Goal: Task Accomplishment & Management: Complete application form

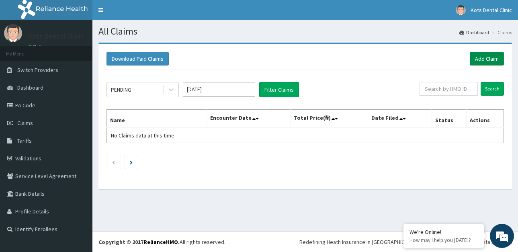
click at [489, 60] on link "Add Claim" at bounding box center [487, 59] width 34 height 14
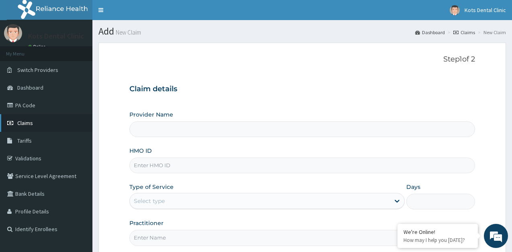
type input "Kots Dental Clinic"
click at [41, 107] on link "PA Code" at bounding box center [46, 106] width 92 height 18
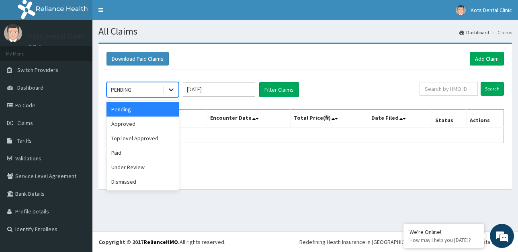
click at [173, 87] on icon at bounding box center [171, 90] width 8 height 8
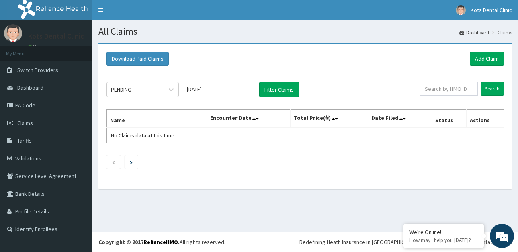
click at [221, 67] on div "Download Paid Claims Add Claim" at bounding box center [306, 59] width 406 height 22
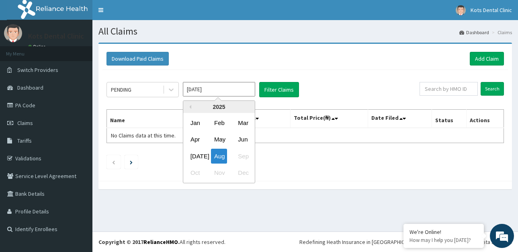
click at [244, 89] on input "Aug 2025" at bounding box center [219, 89] width 72 height 14
click at [197, 151] on div "Jul" at bounding box center [195, 156] width 16 height 15
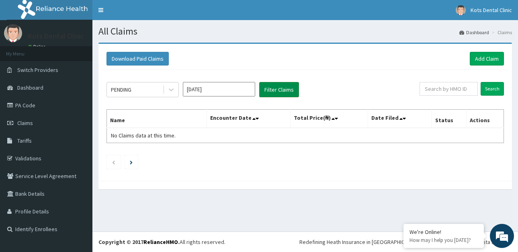
click at [276, 92] on button "Filter Claims" at bounding box center [279, 89] width 40 height 15
click at [275, 92] on button "Filter Claims" at bounding box center [279, 89] width 40 height 15
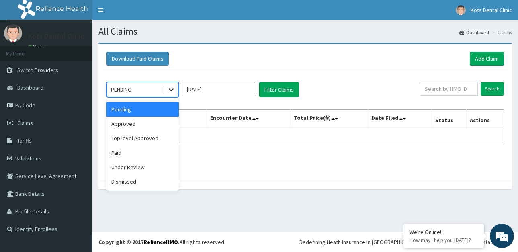
click at [167, 89] on icon at bounding box center [171, 90] width 8 height 8
click at [159, 122] on div "Approved" at bounding box center [143, 124] width 72 height 14
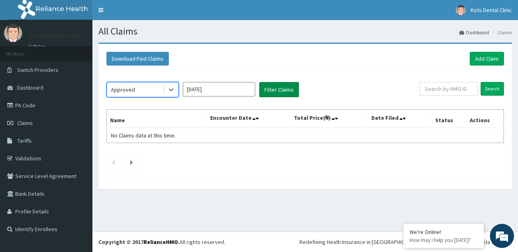
click at [281, 89] on button "Filter Claims" at bounding box center [279, 89] width 40 height 15
click at [280, 89] on button "Filter Claims" at bounding box center [279, 89] width 40 height 15
click at [280, 86] on button "Filter Claims" at bounding box center [279, 89] width 40 height 15
click at [168, 85] on div at bounding box center [171, 89] width 14 height 14
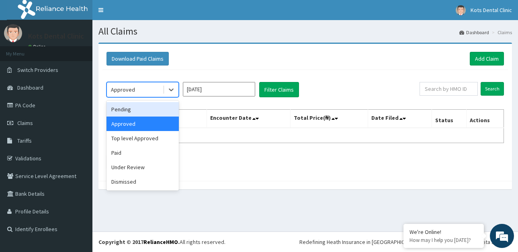
click at [155, 111] on div "Pending" at bounding box center [143, 109] width 72 height 14
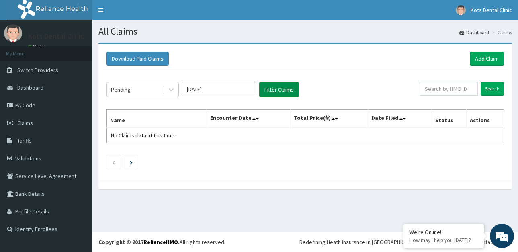
click at [276, 89] on button "Filter Claims" at bounding box center [279, 89] width 40 height 15
click at [283, 89] on button "Filter Claims" at bounding box center [279, 89] width 40 height 15
click at [279, 91] on button "Filter Claims" at bounding box center [279, 89] width 40 height 15
click at [272, 88] on button "Filter Claims" at bounding box center [279, 89] width 40 height 15
click at [200, 94] on input "Jul 2025" at bounding box center [219, 89] width 72 height 14
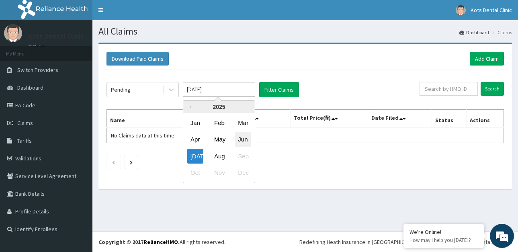
click at [245, 140] on div "Jun" at bounding box center [243, 139] width 16 height 15
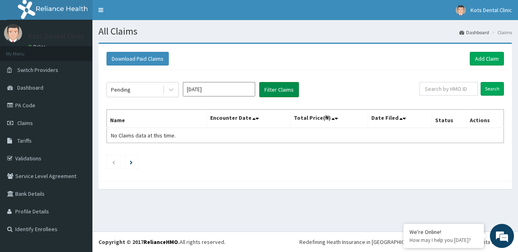
click at [282, 86] on button "Filter Claims" at bounding box center [279, 89] width 40 height 15
click at [281, 91] on button "Filter Claims" at bounding box center [279, 89] width 40 height 15
click at [481, 95] on form "Search" at bounding box center [462, 89] width 84 height 14
click at [485, 91] on input "Search" at bounding box center [492, 89] width 23 height 14
click at [214, 92] on input "Jun 2025" at bounding box center [219, 89] width 72 height 14
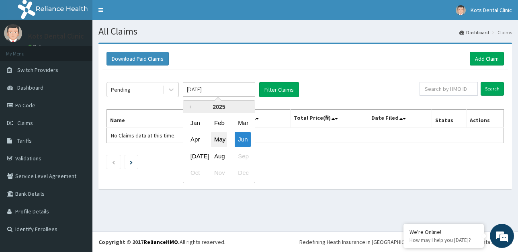
click at [219, 135] on div "May" at bounding box center [219, 139] width 16 height 15
type input "May 2025"
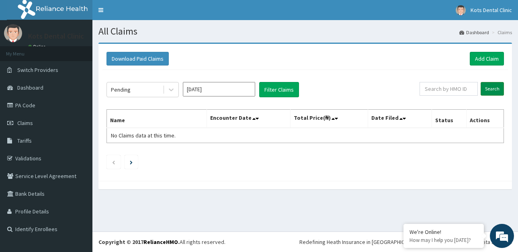
click at [494, 88] on input "Search" at bounding box center [492, 89] width 23 height 14
click at [47, 103] on link "PA Code" at bounding box center [46, 106] width 92 height 18
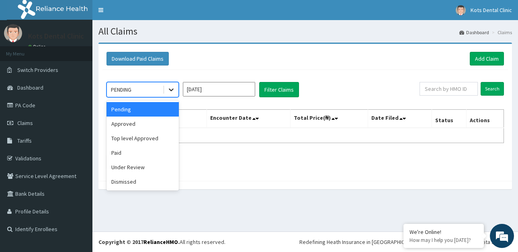
click at [178, 95] on div at bounding box center [171, 89] width 14 height 14
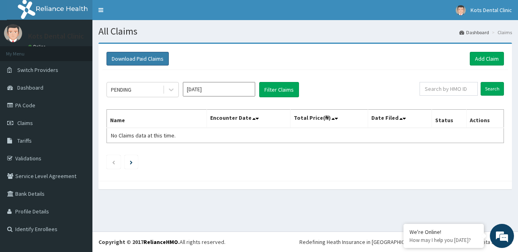
click at [160, 54] on button "Download Paid Claims" at bounding box center [138, 59] width 62 height 14
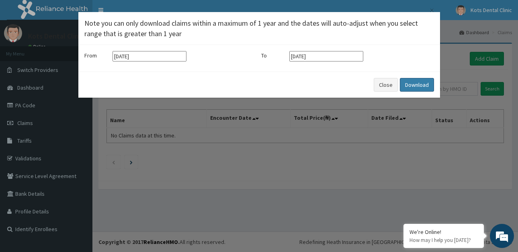
click at [415, 88] on button "Download" at bounding box center [417, 85] width 34 height 14
click at [50, 117] on div "× Note you can only download claims within a maximum of 1 year and the dates wi…" at bounding box center [259, 126] width 518 height 252
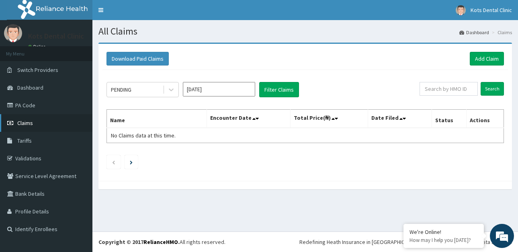
click at [48, 124] on link "Claims" at bounding box center [46, 123] width 92 height 18
click at [71, 109] on link "PA Code" at bounding box center [46, 106] width 92 height 18
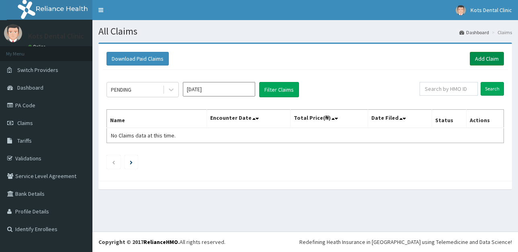
click at [482, 58] on link "Add Claim" at bounding box center [487, 59] width 34 height 14
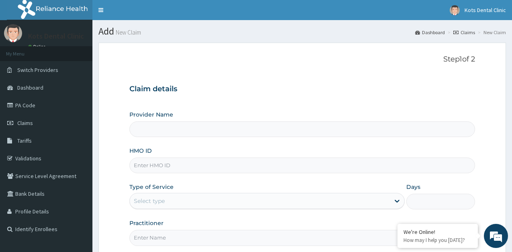
click at [155, 135] on input "Provider Name" at bounding box center [302, 129] width 346 height 16
type input "Kots Dental Clinic"
click at [166, 166] on input "HMO ID" at bounding box center [302, 166] width 346 height 16
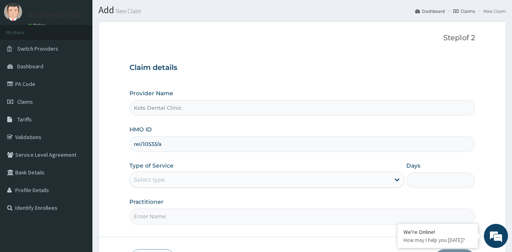
scroll to position [40, 0]
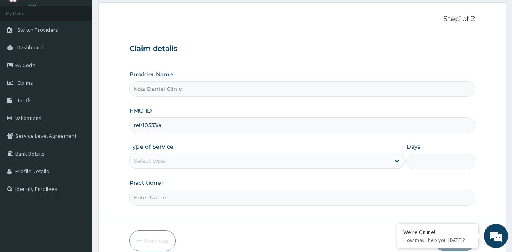
type input "rei/10533/a"
click at [214, 162] on div "Select type" at bounding box center [260, 160] width 260 height 13
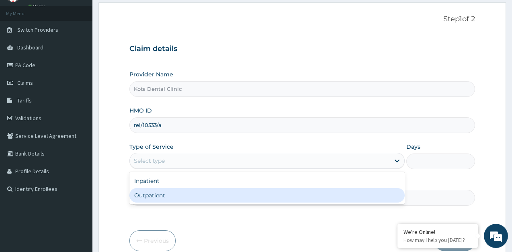
click at [208, 193] on div "Outpatient" at bounding box center [266, 195] width 275 height 14
type input "1"
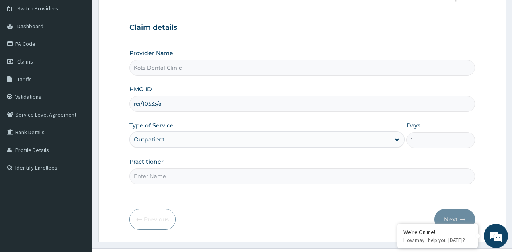
scroll to position [78, 0]
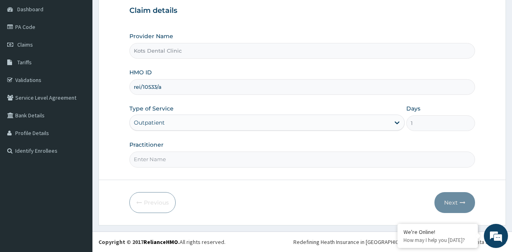
click at [215, 158] on input "Practitioner" at bounding box center [302, 160] width 346 height 16
type input "[PERSON_NAME]"
click at [458, 205] on button "Next" at bounding box center [455, 202] width 41 height 21
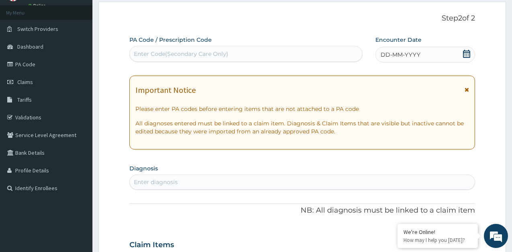
scroll to position [0, 0]
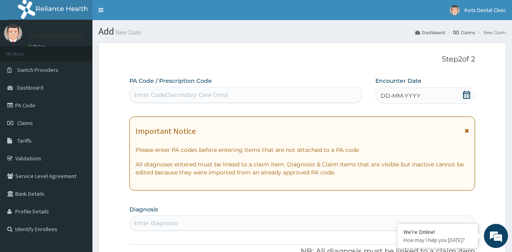
click at [160, 91] on div "Enter Code(Secondary Care Only)" at bounding box center [181, 95] width 95 height 8
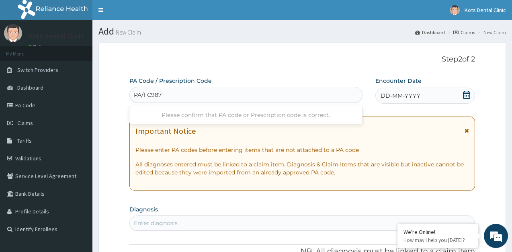
type input "PA/FC987F"
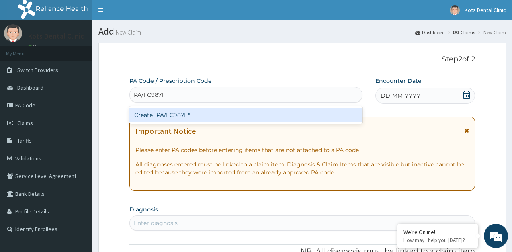
click at [202, 117] on div "Create "PA/FC987F"" at bounding box center [245, 115] width 233 height 14
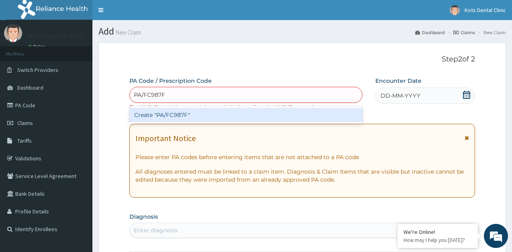
type input "PA/FC987F"
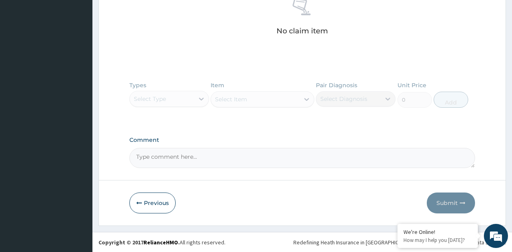
scroll to position [333, 0]
click at [149, 203] on button "Previous" at bounding box center [152, 202] width 46 height 21
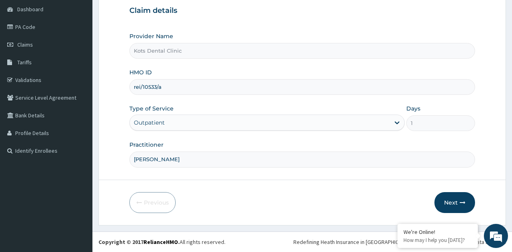
click at [140, 86] on input "rei/10533/a" at bounding box center [302, 87] width 346 height 16
type input "rel/10533/a"
click at [454, 201] on button "Next" at bounding box center [455, 202] width 41 height 21
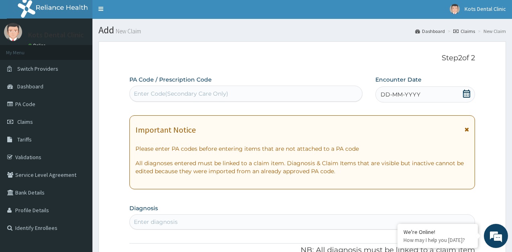
scroll to position [0, 0]
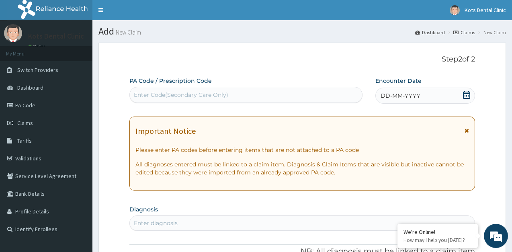
click at [160, 92] on div "Enter Code(Secondary Care Only)" at bounding box center [181, 95] width 95 height 8
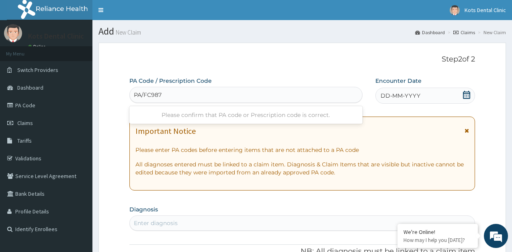
type input "PA/FC987F"
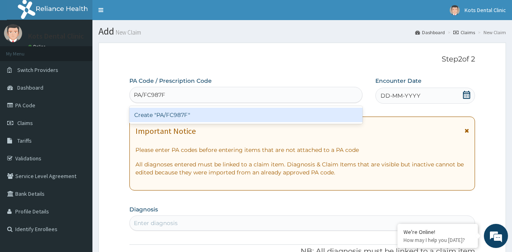
click at [170, 116] on div "Create "PA/FC987F"" at bounding box center [245, 115] width 233 height 14
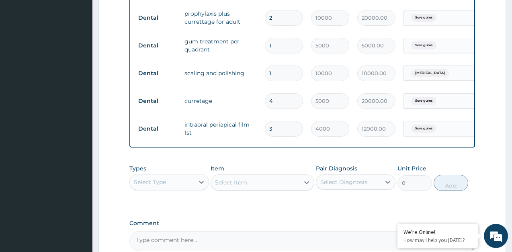
scroll to position [434, 0]
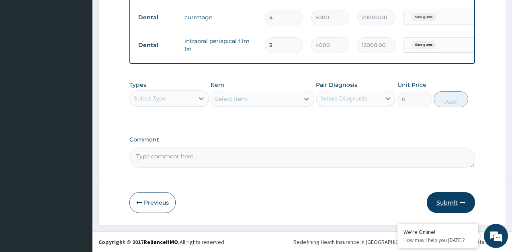
click at [454, 208] on button "Submit" at bounding box center [451, 202] width 48 height 21
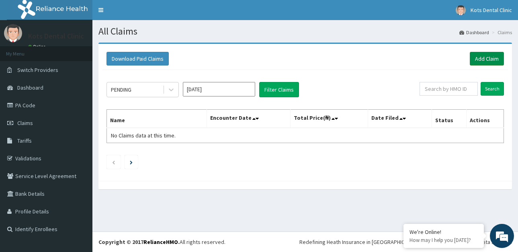
click at [489, 58] on link "Add Claim" at bounding box center [487, 59] width 34 height 14
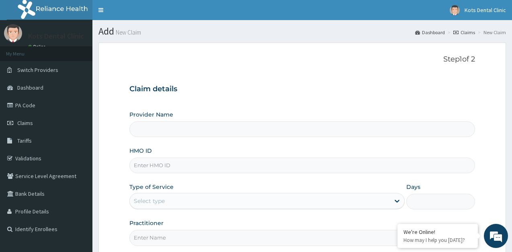
click at [168, 134] on input "Provider Name" at bounding box center [302, 129] width 346 height 16
type input "Kots Dental Clinic"
click at [181, 164] on input "HMO ID" at bounding box center [302, 166] width 346 height 16
type input "aip/10233/a"
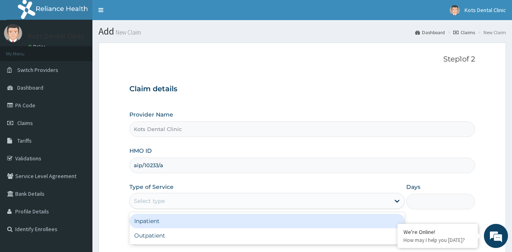
click at [177, 197] on div "Select type" at bounding box center [260, 201] width 260 height 13
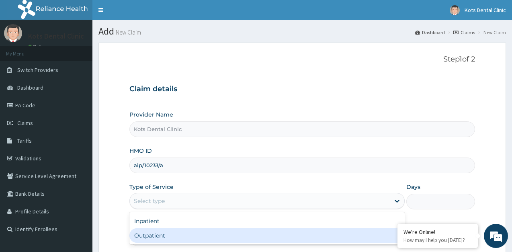
click at [179, 229] on div "Outpatient" at bounding box center [266, 235] width 275 height 14
type input "1"
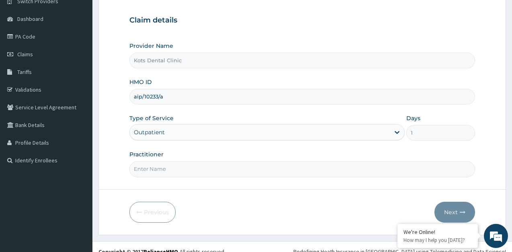
scroll to position [78, 0]
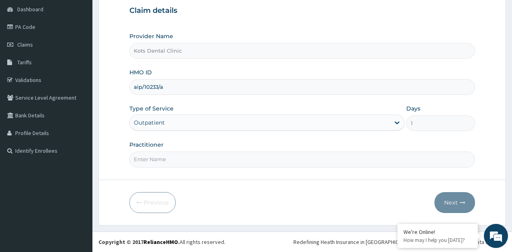
click at [173, 157] on input "Practitioner" at bounding box center [302, 160] width 346 height 16
type input "DR AWOKOYA"
click at [432, 198] on div "Previous Next" at bounding box center [302, 202] width 346 height 21
click at [441, 202] on button "Next" at bounding box center [455, 202] width 41 height 21
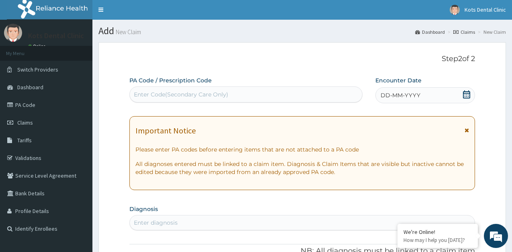
scroll to position [0, 0]
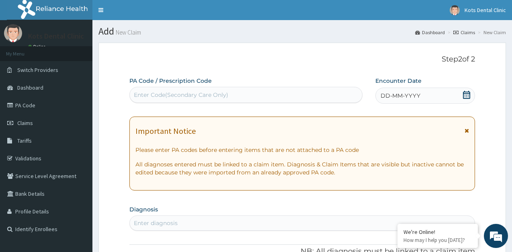
click at [164, 88] on div "Enter Code(Secondary Care Only)" at bounding box center [245, 95] width 233 height 16
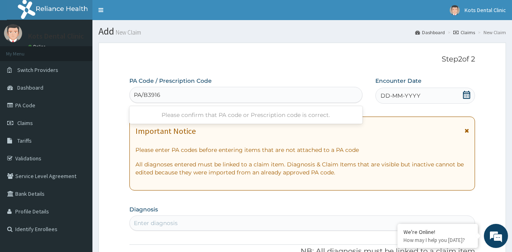
type input "PA/B39162"
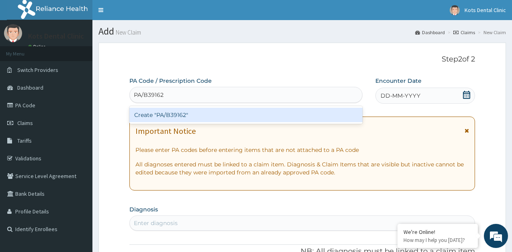
click at [171, 117] on div "Create "PA/B39162"" at bounding box center [245, 115] width 233 height 14
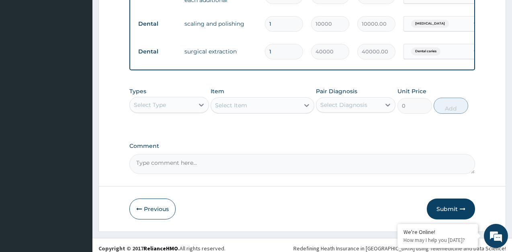
scroll to position [402, 0]
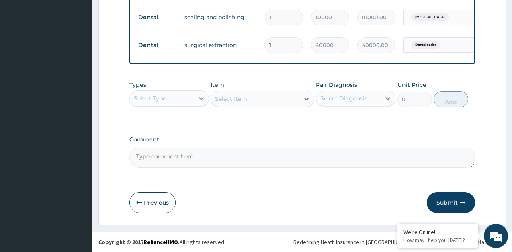
click at [438, 206] on button "Submit" at bounding box center [451, 202] width 48 height 21
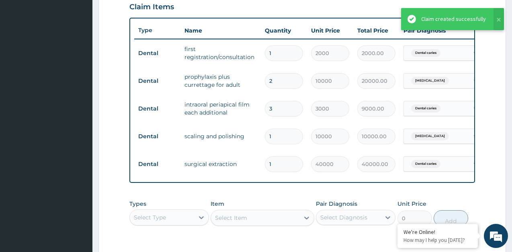
scroll to position [253, 0]
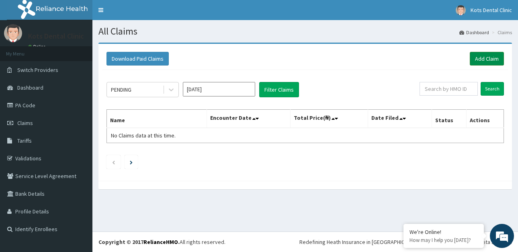
click at [479, 59] on link "Add Claim" at bounding box center [487, 59] width 34 height 14
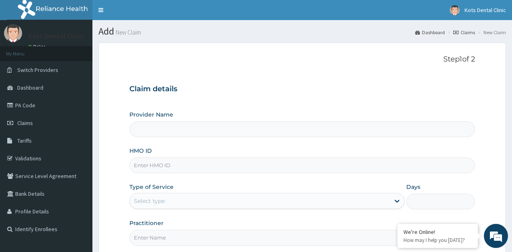
click at [176, 129] on input "Provider Name" at bounding box center [302, 129] width 346 height 16
type input "Kots Dental Clinic"
click at [177, 169] on input "HMO ID" at bounding box center [302, 166] width 346 height 16
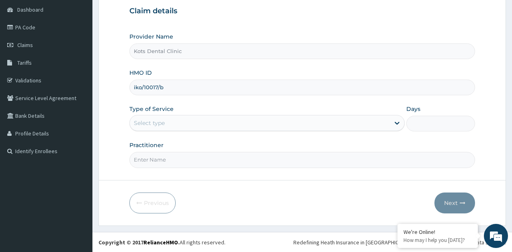
scroll to position [78, 0]
type input "iko/10017/b"
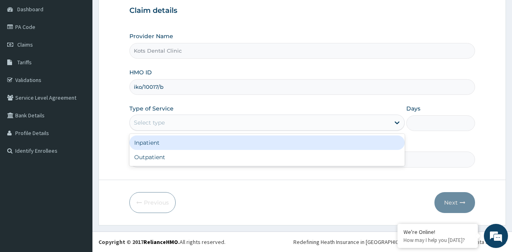
click at [212, 119] on div "Select type" at bounding box center [260, 122] width 260 height 13
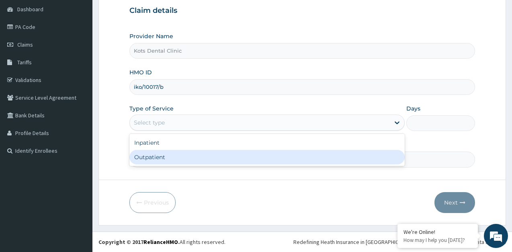
click at [198, 153] on div "Outpatient" at bounding box center [266, 157] width 275 height 14
type input "1"
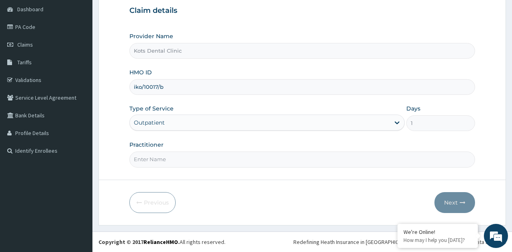
click at [197, 158] on input "Practitioner" at bounding box center [302, 160] width 346 height 16
type input "DR AWOKOYA"
click at [450, 200] on button "Next" at bounding box center [455, 202] width 41 height 21
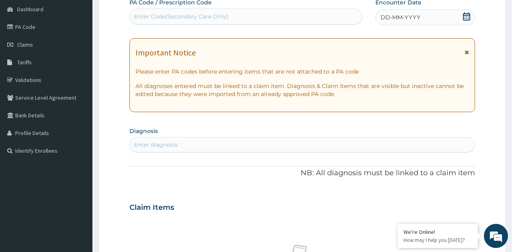
scroll to position [0, 0]
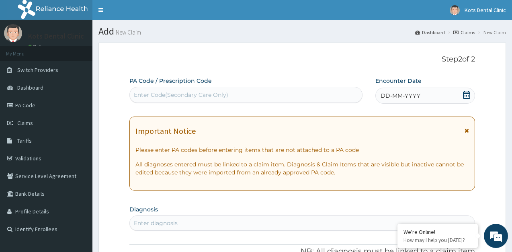
click at [149, 96] on div "Enter Code(Secondary Care Only)" at bounding box center [181, 95] width 95 height 8
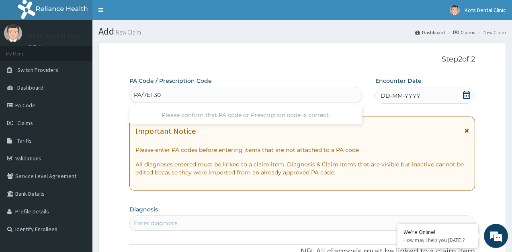
type input "PA/7EF30C"
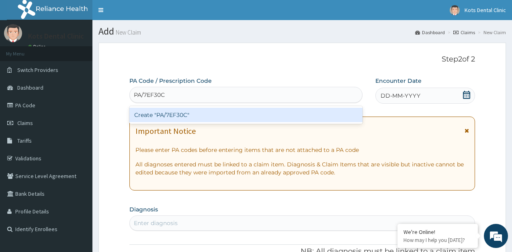
click at [212, 117] on div "Create "PA/7EF30C"" at bounding box center [245, 115] width 233 height 14
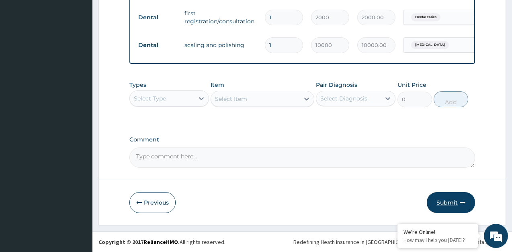
scroll to position [407, 0]
click at [435, 201] on button "Submit" at bounding box center [451, 202] width 48 height 21
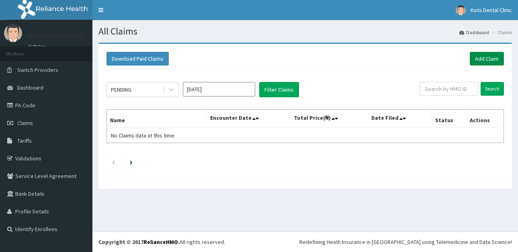
click at [489, 59] on link "Add Claim" at bounding box center [487, 59] width 34 height 14
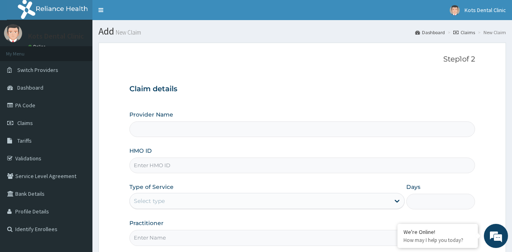
click at [173, 133] on input "Provider Name" at bounding box center [302, 129] width 346 height 16
type input "Kots Dental Clinic"
click at [159, 169] on input "HMO ID" at bounding box center [302, 166] width 346 height 16
type input "iko/10017/a"
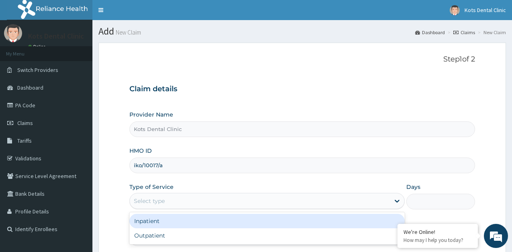
click at [150, 193] on div "Select type" at bounding box center [266, 201] width 275 height 16
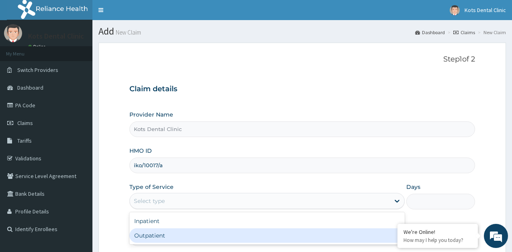
click at [152, 234] on div "Outpatient" at bounding box center [266, 235] width 275 height 14
type input "1"
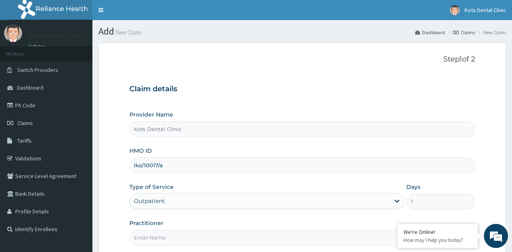
scroll to position [78, 0]
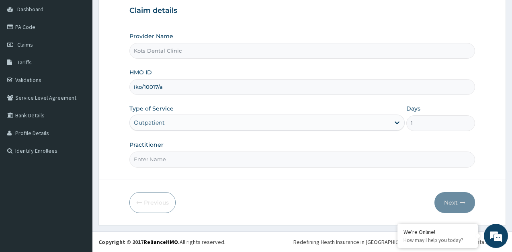
click at [158, 159] on input "Practitioner" at bounding box center [302, 160] width 346 height 16
type input "DR AWOKOYA"
click at [444, 205] on button "Next" at bounding box center [455, 202] width 41 height 21
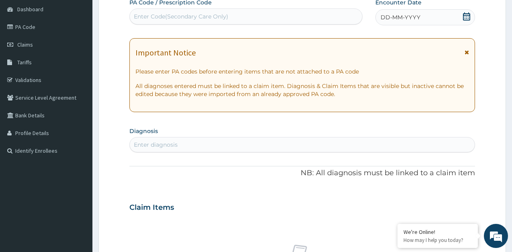
click at [160, 14] on div "Enter Code(Secondary Care Only)" at bounding box center [181, 16] width 95 height 8
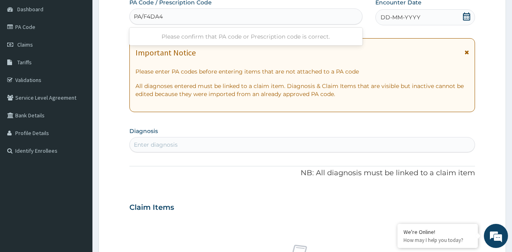
type input "PA/F4DA41"
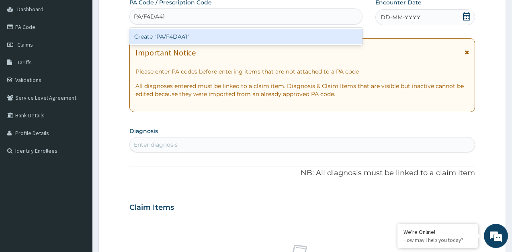
click at [193, 34] on div "Create "PA/F4DA41"" at bounding box center [245, 36] width 233 height 14
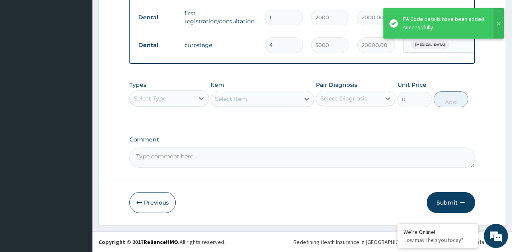
scroll to position [407, 0]
click at [439, 208] on button "Submit" at bounding box center [451, 202] width 48 height 21
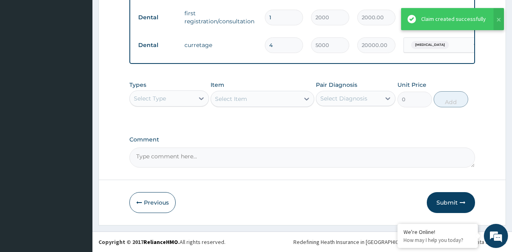
scroll to position [290, 0]
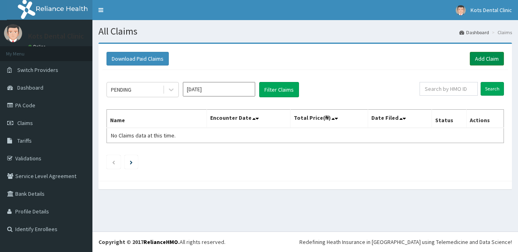
click at [496, 58] on link "Add Claim" at bounding box center [487, 59] width 34 height 14
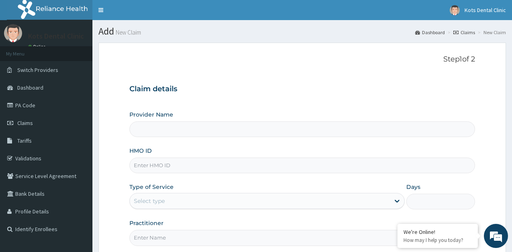
click at [210, 134] on input "Provider Name" at bounding box center [302, 129] width 346 height 16
type input "Kots Dental Clinic"
click at [175, 166] on input "HMO ID" at bounding box center [302, 166] width 346 height 16
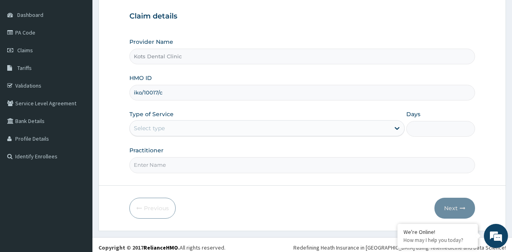
scroll to position [78, 0]
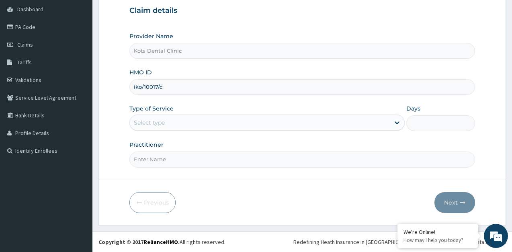
type input "iko/10017/c"
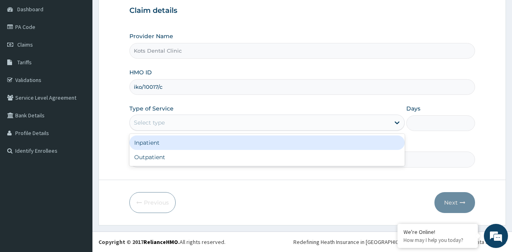
click at [164, 126] on div "Select type" at bounding box center [149, 123] width 31 height 8
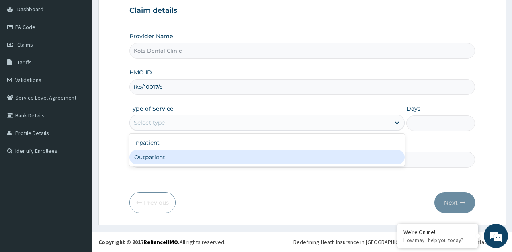
click at [171, 156] on div "Outpatient" at bounding box center [266, 157] width 275 height 14
type input "1"
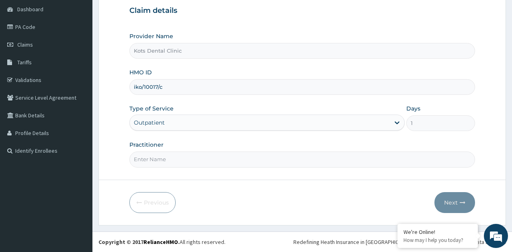
click at [171, 160] on input "Practitioner" at bounding box center [302, 160] width 346 height 16
type input "[PERSON_NAME]"
click at [451, 200] on button "Next" at bounding box center [455, 202] width 41 height 21
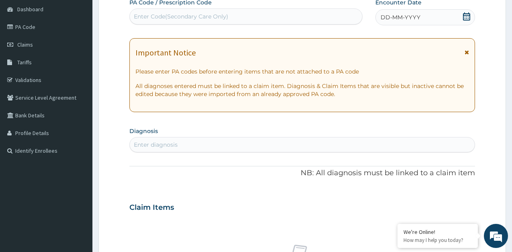
click at [158, 13] on div "Enter Code(Secondary Care Only)" at bounding box center [181, 16] width 95 height 8
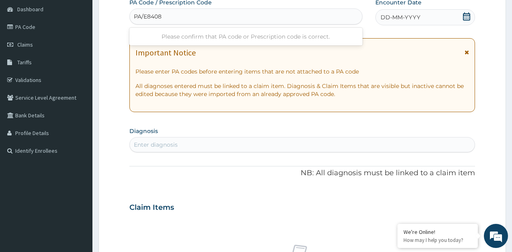
type input "PA/E84084"
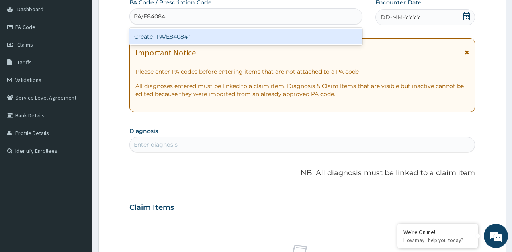
click at [164, 37] on div "Create "PA/E84084"" at bounding box center [245, 36] width 233 height 14
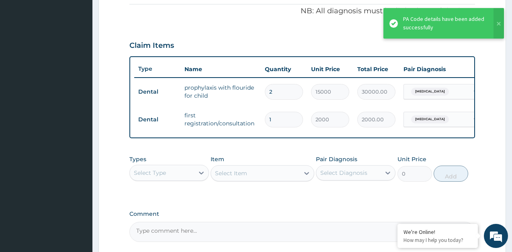
scroll to position [323, 0]
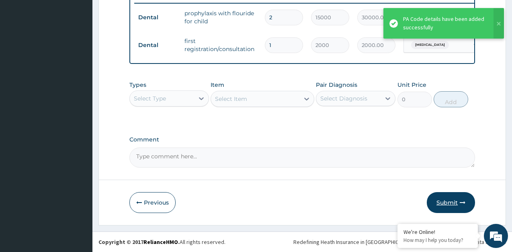
click at [444, 204] on button "Submit" at bounding box center [451, 202] width 48 height 21
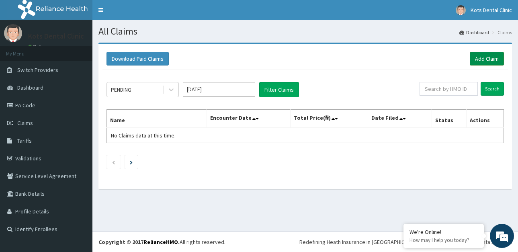
click at [484, 60] on link "Add Claim" at bounding box center [487, 59] width 34 height 14
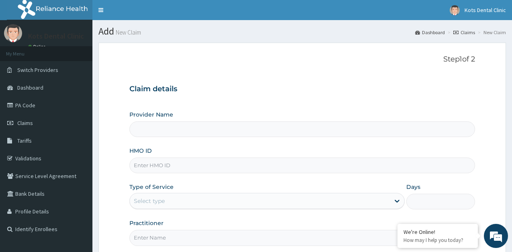
drag, startPoint x: 151, startPoint y: 132, endPoint x: 181, endPoint y: 134, distance: 30.3
click at [158, 132] on input "Provider Name" at bounding box center [302, 129] width 346 height 16
type input "Kots Dental Clinic"
click at [164, 168] on input "HMO ID" at bounding box center [302, 166] width 346 height 16
type input "gst/10012/a"
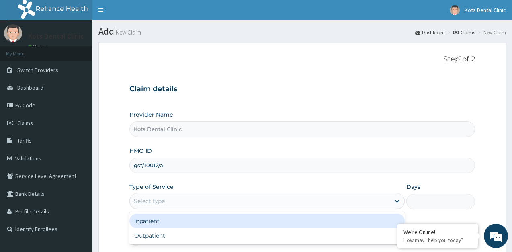
click at [164, 202] on div "Select type" at bounding box center [149, 201] width 31 height 8
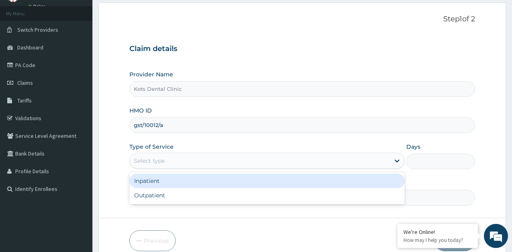
scroll to position [78, 0]
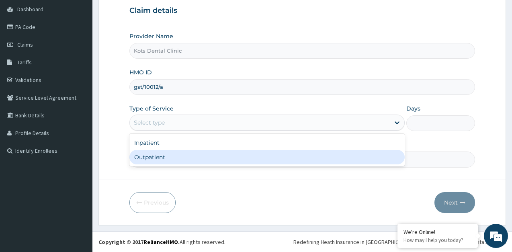
click at [181, 156] on div "Outpatient" at bounding box center [266, 157] width 275 height 14
type input "1"
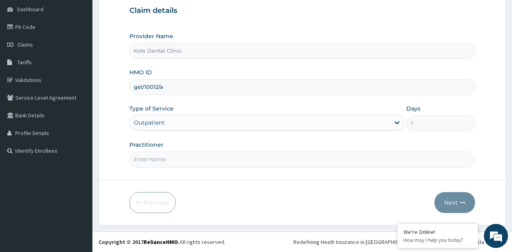
click at [187, 156] on input "Practitioner" at bounding box center [302, 160] width 346 height 16
type input "DR AWOKOYA"
click at [452, 203] on button "Next" at bounding box center [455, 202] width 41 height 21
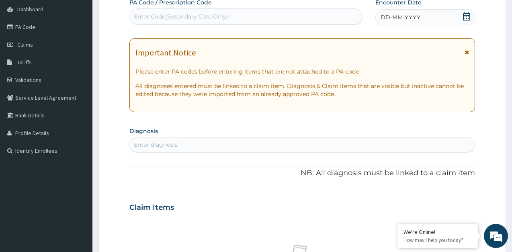
click at [144, 15] on div "Enter Code(Secondary Care Only)" at bounding box center [181, 16] width 95 height 8
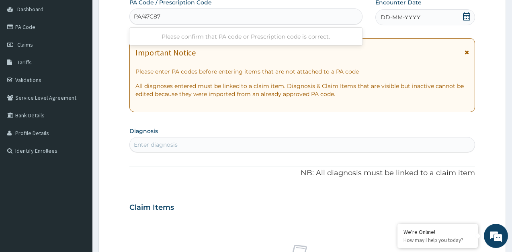
type input "PA/47C87D"
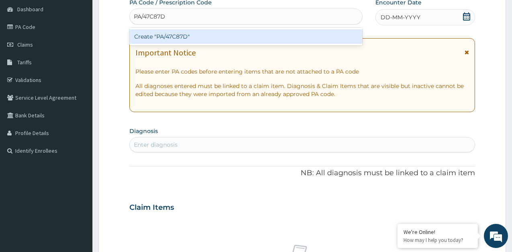
click at [181, 37] on div "Create "PA/47C87D"" at bounding box center [245, 36] width 233 height 14
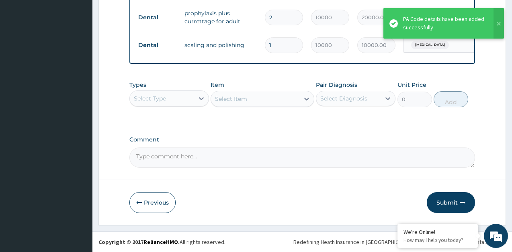
scroll to position [462, 0]
click at [446, 204] on button "Submit" at bounding box center [451, 202] width 48 height 21
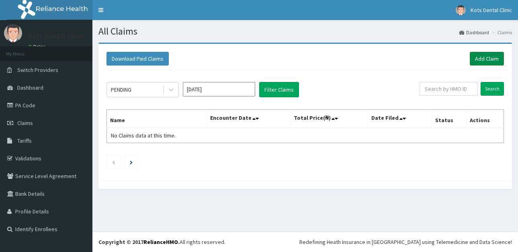
click at [487, 58] on link "Add Claim" at bounding box center [487, 59] width 34 height 14
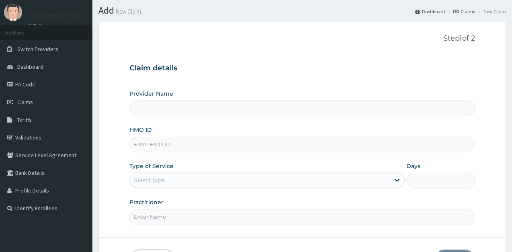
scroll to position [40, 0]
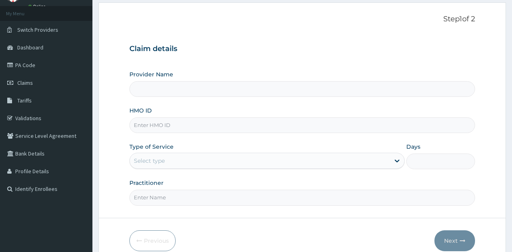
click at [191, 97] on div "Provider Name HMO ID Type of Service Select type Days Practitioner" at bounding box center [302, 137] width 346 height 135
click at [193, 94] on input "Provider Name" at bounding box center [302, 89] width 346 height 16
click at [174, 90] on input "Provider Name" at bounding box center [302, 89] width 346 height 16
type input "Kots Dental Clinic"
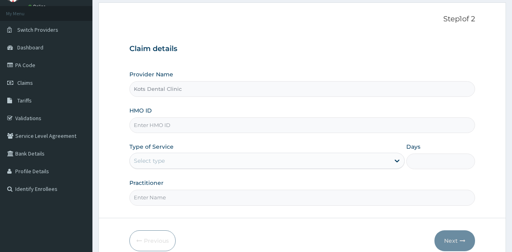
click at [171, 125] on input "HMO ID" at bounding box center [302, 125] width 346 height 16
type input "eks/10036/c"
click at [168, 163] on div "Select type" at bounding box center [260, 160] width 260 height 13
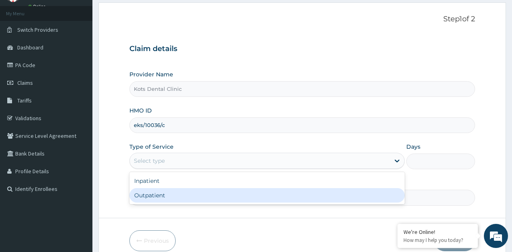
click at [173, 196] on div "Outpatient" at bounding box center [266, 195] width 275 height 14
type input "1"
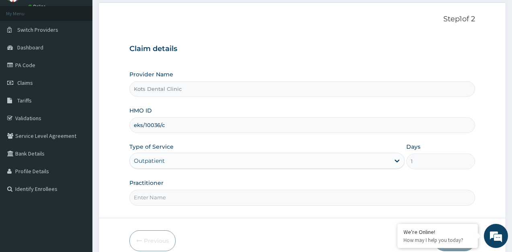
click at [166, 197] on input "Practitioner" at bounding box center [302, 198] width 346 height 16
type input "DR AWOKOYA"
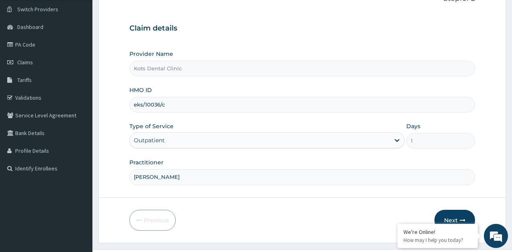
scroll to position [78, 0]
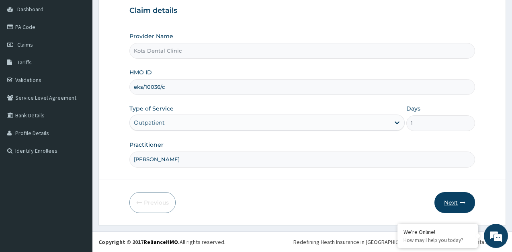
click at [442, 203] on button "Next" at bounding box center [455, 202] width 41 height 21
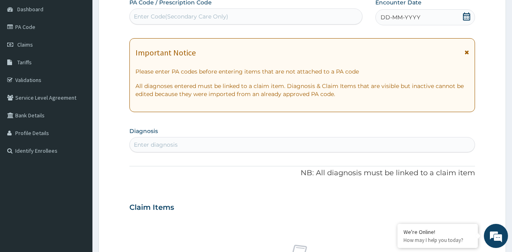
click at [145, 17] on div "Enter Code(Secondary Care Only)" at bounding box center [181, 16] width 95 height 8
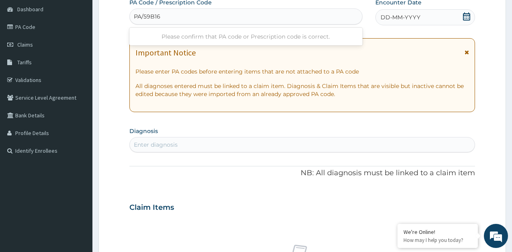
type input "PA/59B163"
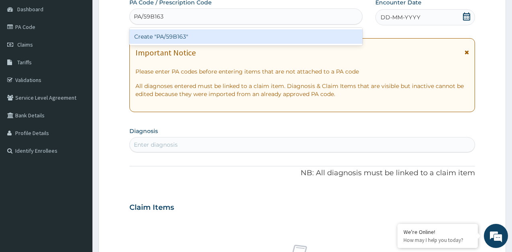
click at [163, 34] on div "Create "PA/59B163"" at bounding box center [245, 36] width 233 height 14
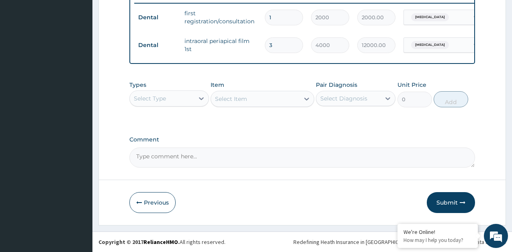
scroll to position [323, 0]
click at [444, 202] on button "Submit" at bounding box center [451, 202] width 48 height 21
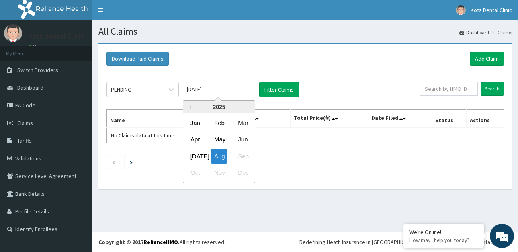
click at [219, 91] on input "[DATE]" at bounding box center [219, 89] width 72 height 14
click at [197, 152] on div "[DATE]" at bounding box center [195, 156] width 16 height 15
type input "[DATE]"
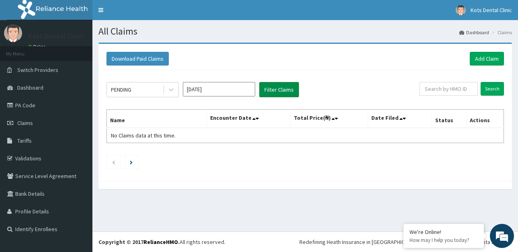
click at [272, 90] on button "Filter Claims" at bounding box center [279, 89] width 40 height 15
